Goal: Navigation & Orientation: Find specific page/section

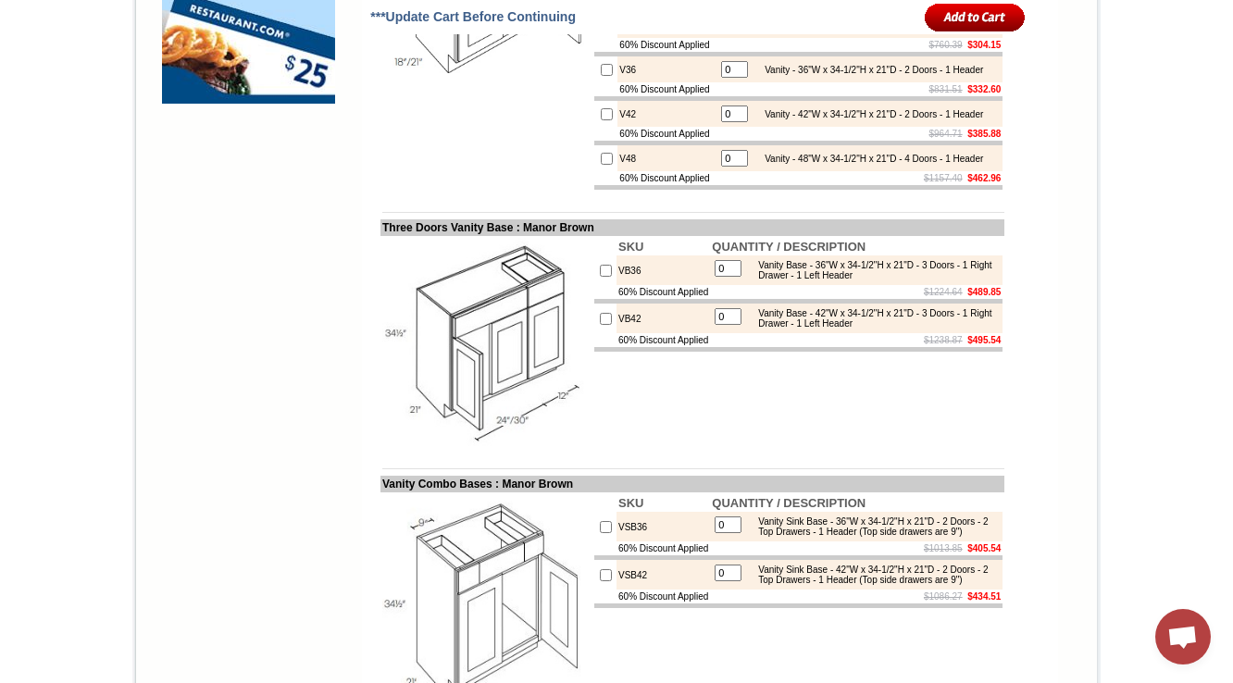
scroll to position [1677, 0]
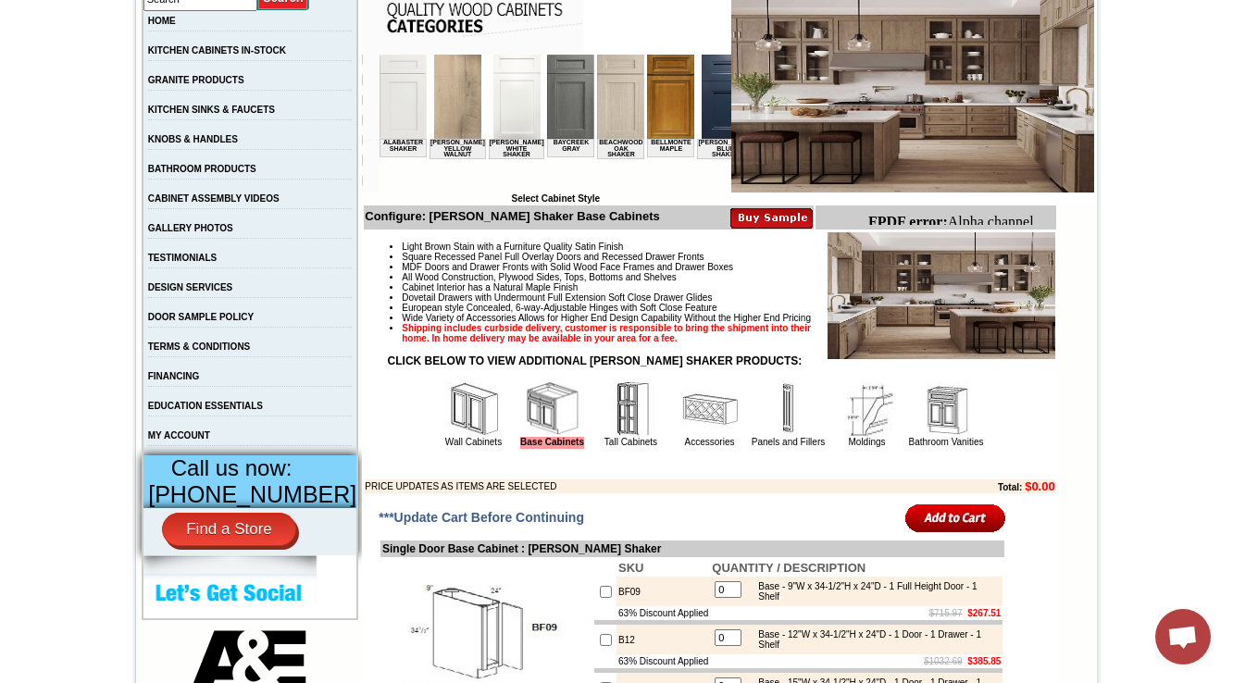
scroll to position [444, 0]
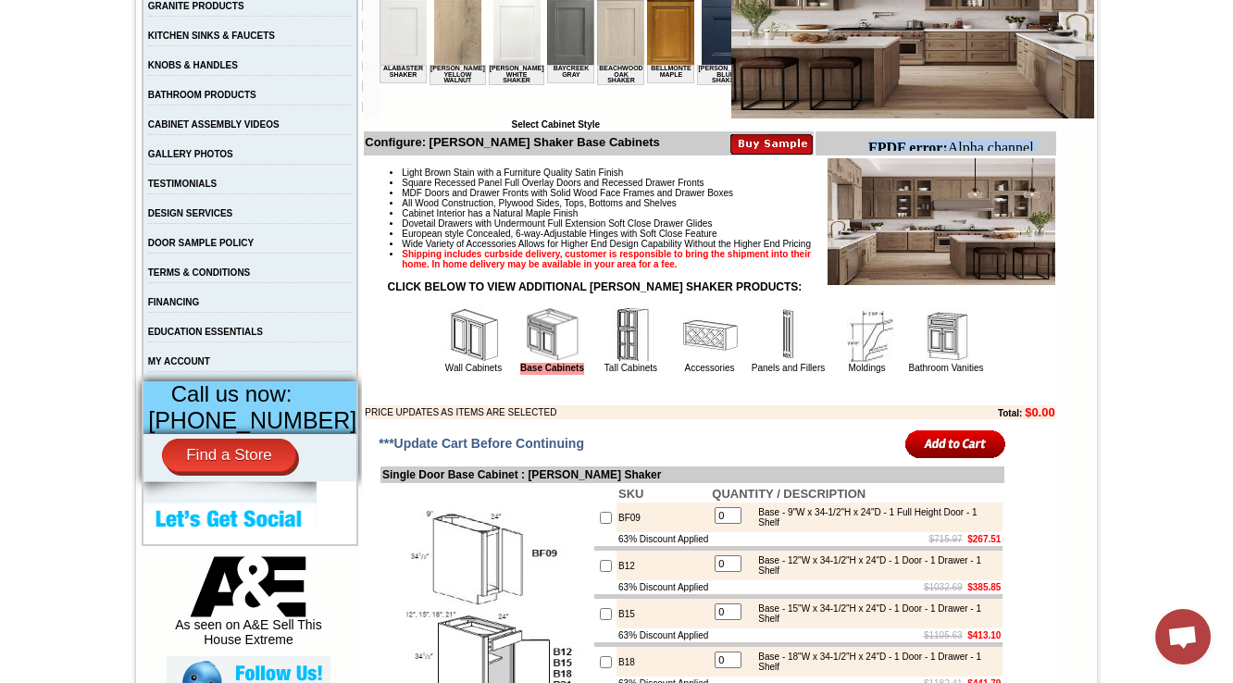
drag, startPoint x: 866, startPoint y: 145, endPoint x: 1038, endPoint y: 158, distance: 172.6
click at [1038, 158] on html "FPDF error: Alpha channel not supported: images/WDC2412_JSI_1.5.jpg.png" at bounding box center [957, 164] width 194 height 65
click at [695, 355] on img at bounding box center [710, 335] width 56 height 56
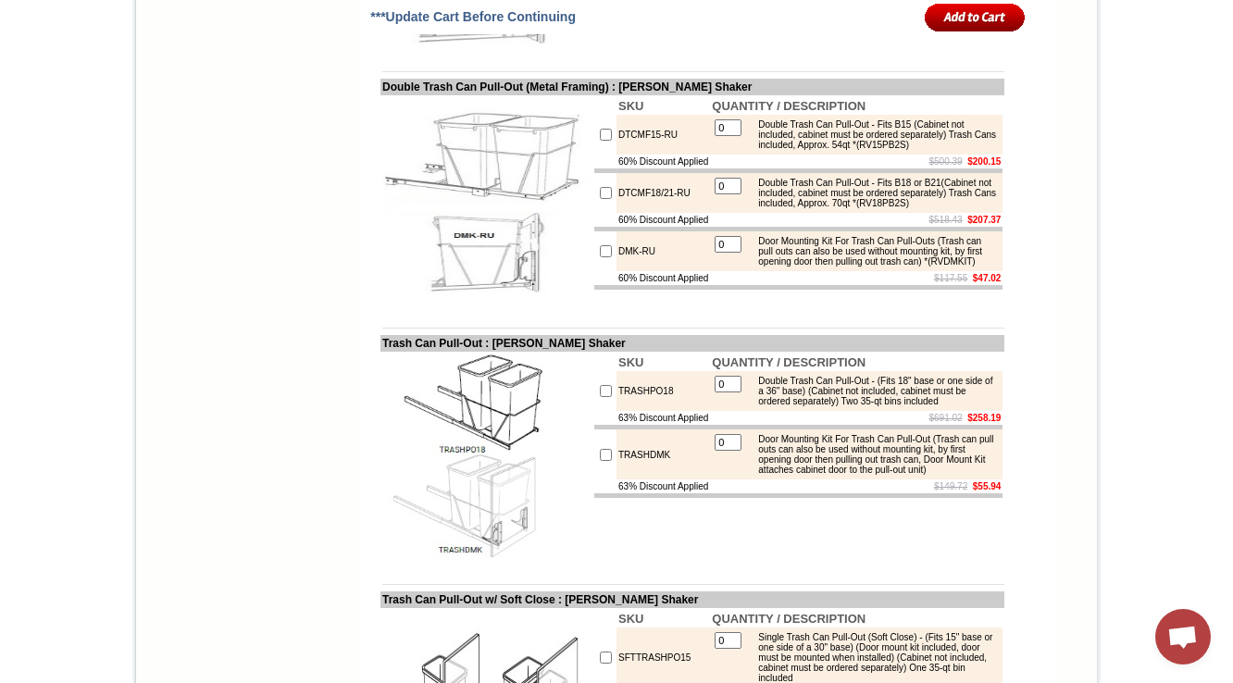
scroll to position [7701, 0]
